Goal: Task Accomplishment & Management: Use online tool/utility

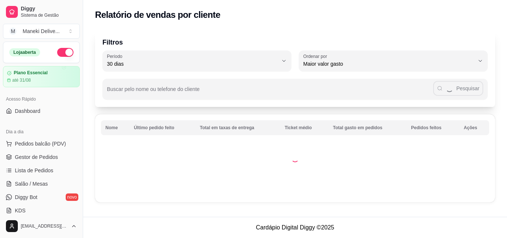
select select "30"
select select "HIGHEST_TOTAL_SPENT_WITH_ORDERS"
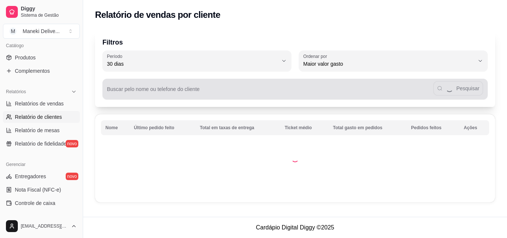
click at [142, 88] on input "Buscar pelo nome ou telefone do cliente" at bounding box center [270, 91] width 327 height 7
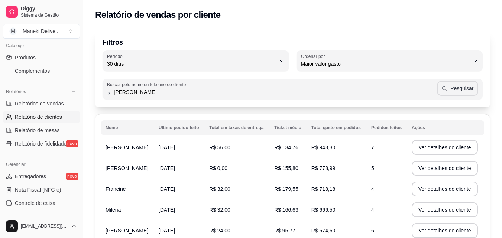
type input "[PERSON_NAME]"
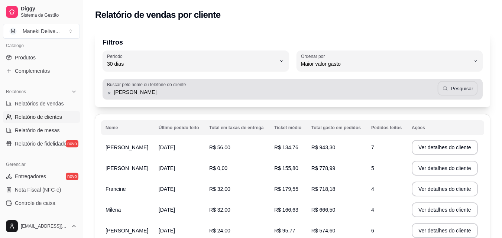
click at [452, 90] on button "Pesquisar" at bounding box center [457, 88] width 40 height 14
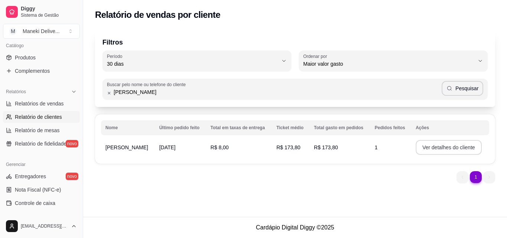
click at [444, 150] on button "Ver detalhes do cliente" at bounding box center [449, 147] width 66 height 15
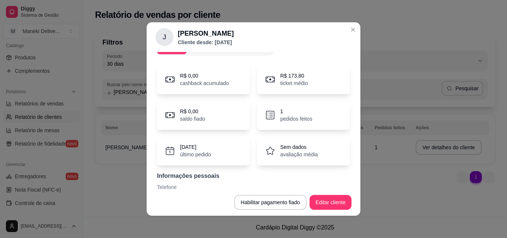
scroll to position [0, 0]
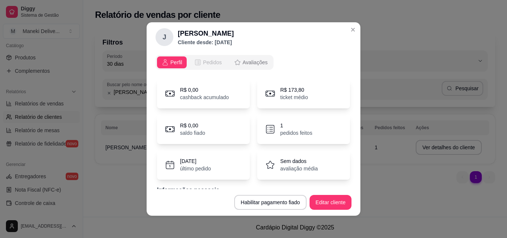
click at [207, 65] on span "Pedidos" at bounding box center [212, 62] width 19 height 7
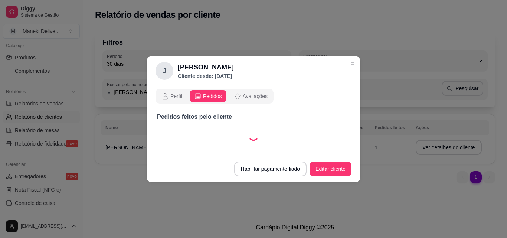
select select "30"
select select "ALL"
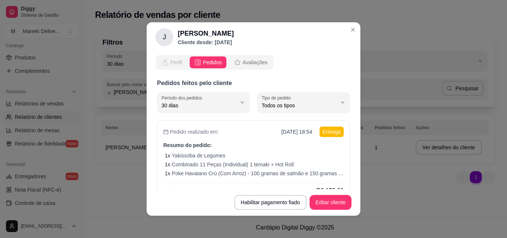
click at [171, 62] on span "Perfil" at bounding box center [177, 62] width 12 height 7
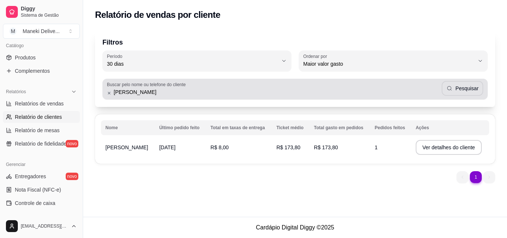
click at [341, 87] on div "[PERSON_NAME]" at bounding box center [295, 89] width 377 height 15
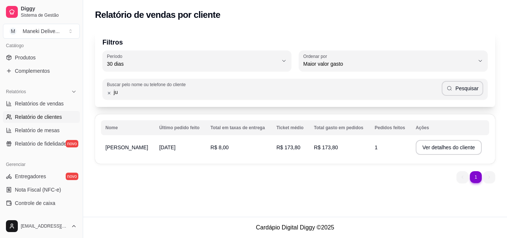
type input "j"
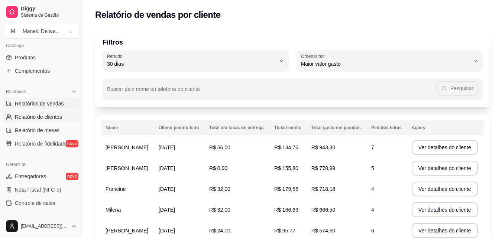
click at [43, 104] on span "Relatórios de vendas" at bounding box center [39, 103] width 49 height 7
select select "ALL"
select select "0"
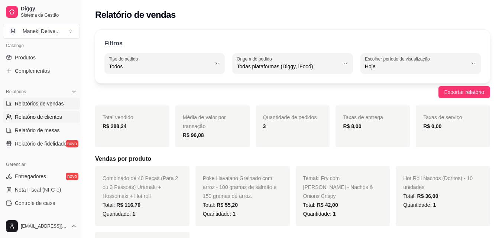
click at [50, 118] on span "Relatório de clientes" at bounding box center [38, 116] width 47 height 7
select select "30"
select select "HIGHEST_TOTAL_SPENT_WITH_ORDERS"
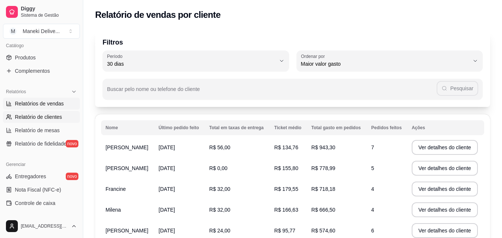
click at [46, 105] on span "Relatórios de vendas" at bounding box center [39, 103] width 49 height 7
select select "ALL"
select select "0"
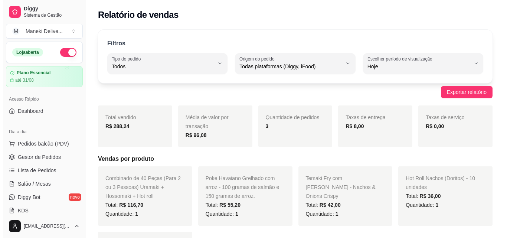
scroll to position [37, 0]
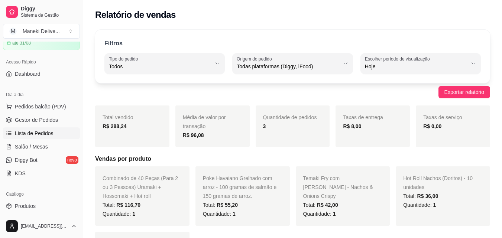
click at [48, 134] on span "Lista de Pedidos" at bounding box center [34, 133] width 39 height 7
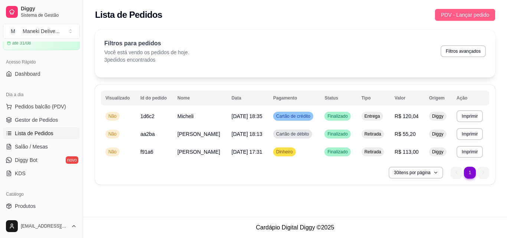
click at [452, 16] on span "PDV - Lançar pedido" at bounding box center [465, 15] width 48 height 8
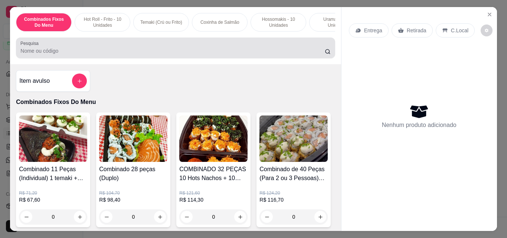
click at [74, 53] on input "Pesquisa" at bounding box center [172, 50] width 305 height 7
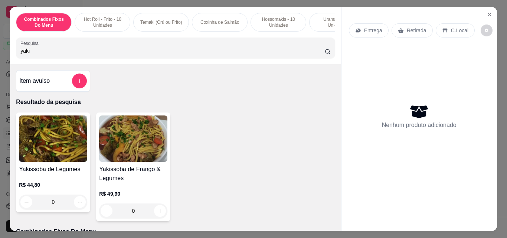
scroll to position [37, 0]
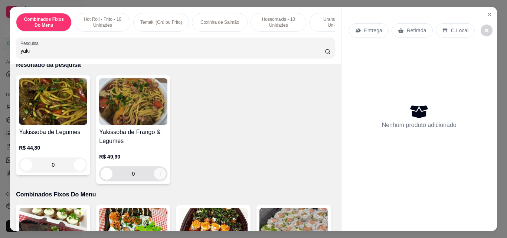
type input "yaki"
click at [159, 176] on icon "increase-product-quantity" at bounding box center [161, 174] width 6 height 6
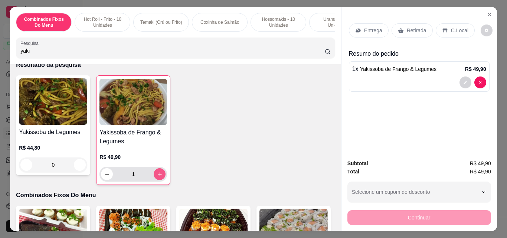
type input "1"
click at [361, 29] on div "Entrega" at bounding box center [369, 30] width 40 height 14
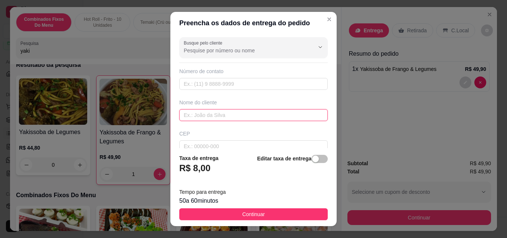
click at [273, 120] on input "text" at bounding box center [253, 115] width 149 height 12
type input "j"
type input "|"
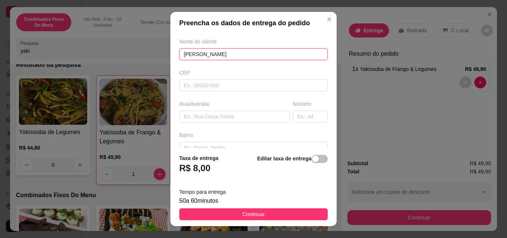
scroll to position [74, 0]
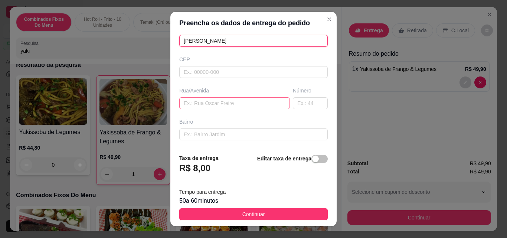
type input "[PERSON_NAME]"
click at [228, 107] on input "text" at bounding box center [234, 103] width 111 height 12
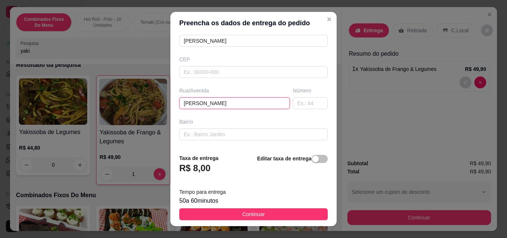
type input "[PERSON_NAME]"
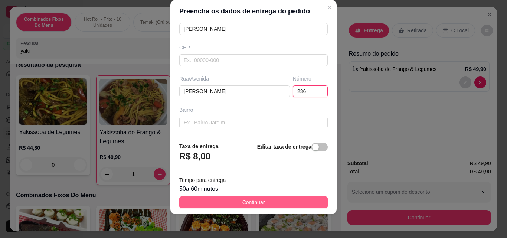
type input "236"
click at [275, 203] on button "Continuar" at bounding box center [253, 203] width 149 height 12
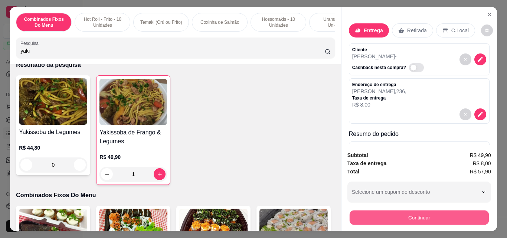
click at [454, 219] on button "Continuar" at bounding box center [419, 217] width 139 height 14
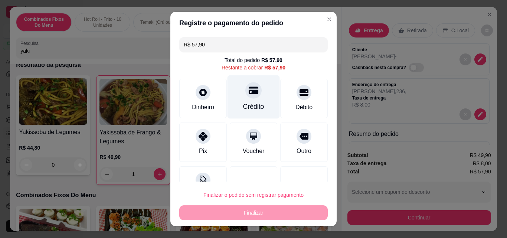
click at [249, 91] on icon at bounding box center [254, 90] width 10 height 7
type input "R$ 0,00"
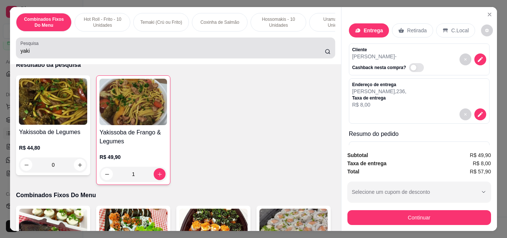
click at [316, 55] on input "yaki" at bounding box center [172, 50] width 305 height 7
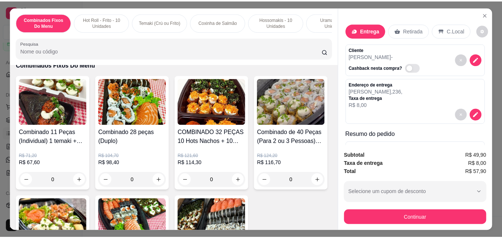
scroll to position [0, 0]
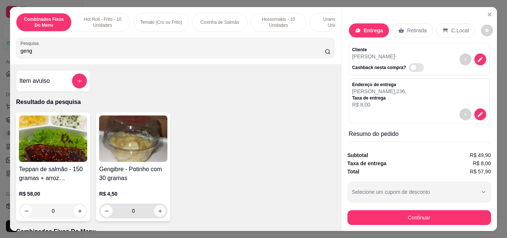
type input "geng"
click at [158, 214] on icon "increase-product-quantity" at bounding box center [161, 211] width 6 height 6
type input "1"
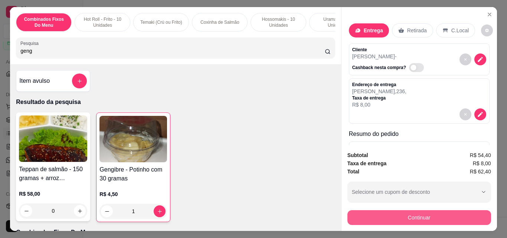
click at [426, 215] on button "Continuar" at bounding box center [420, 217] width 144 height 15
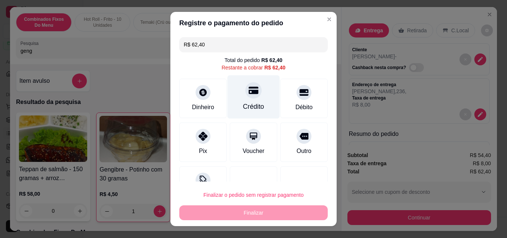
click at [246, 98] on div at bounding box center [254, 90] width 16 height 16
type input "R$ 0,00"
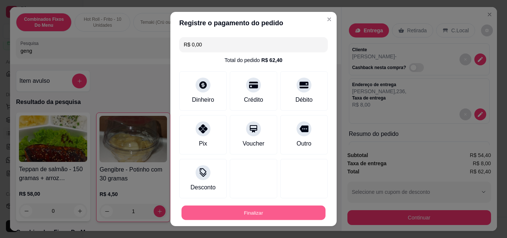
click at [268, 210] on button "Finalizar" at bounding box center [254, 213] width 144 height 14
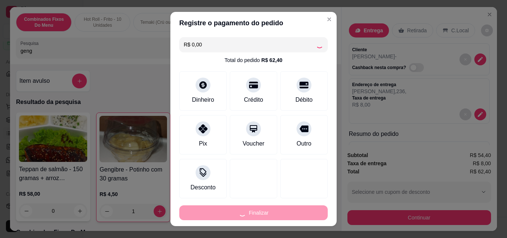
type input "0"
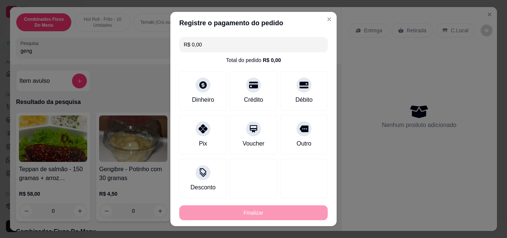
type input "-R$ 62,40"
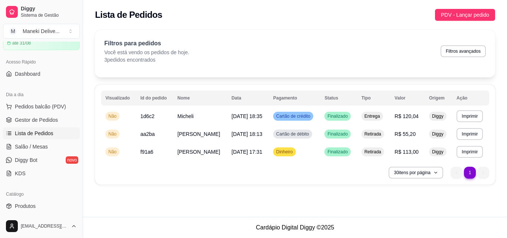
click at [39, 132] on span "Lista de Pedidos" at bounding box center [34, 133] width 39 height 7
click at [35, 120] on span "Gestor de Pedidos" at bounding box center [36, 119] width 43 height 7
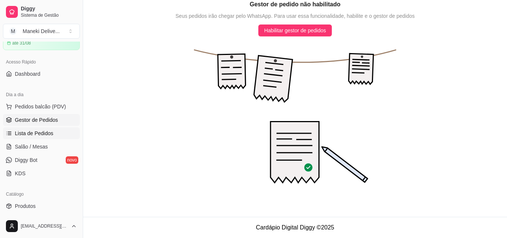
click at [40, 130] on span "Lista de Pedidos" at bounding box center [34, 133] width 39 height 7
